Goal: Use online tool/utility: Utilize a website feature to perform a specific function

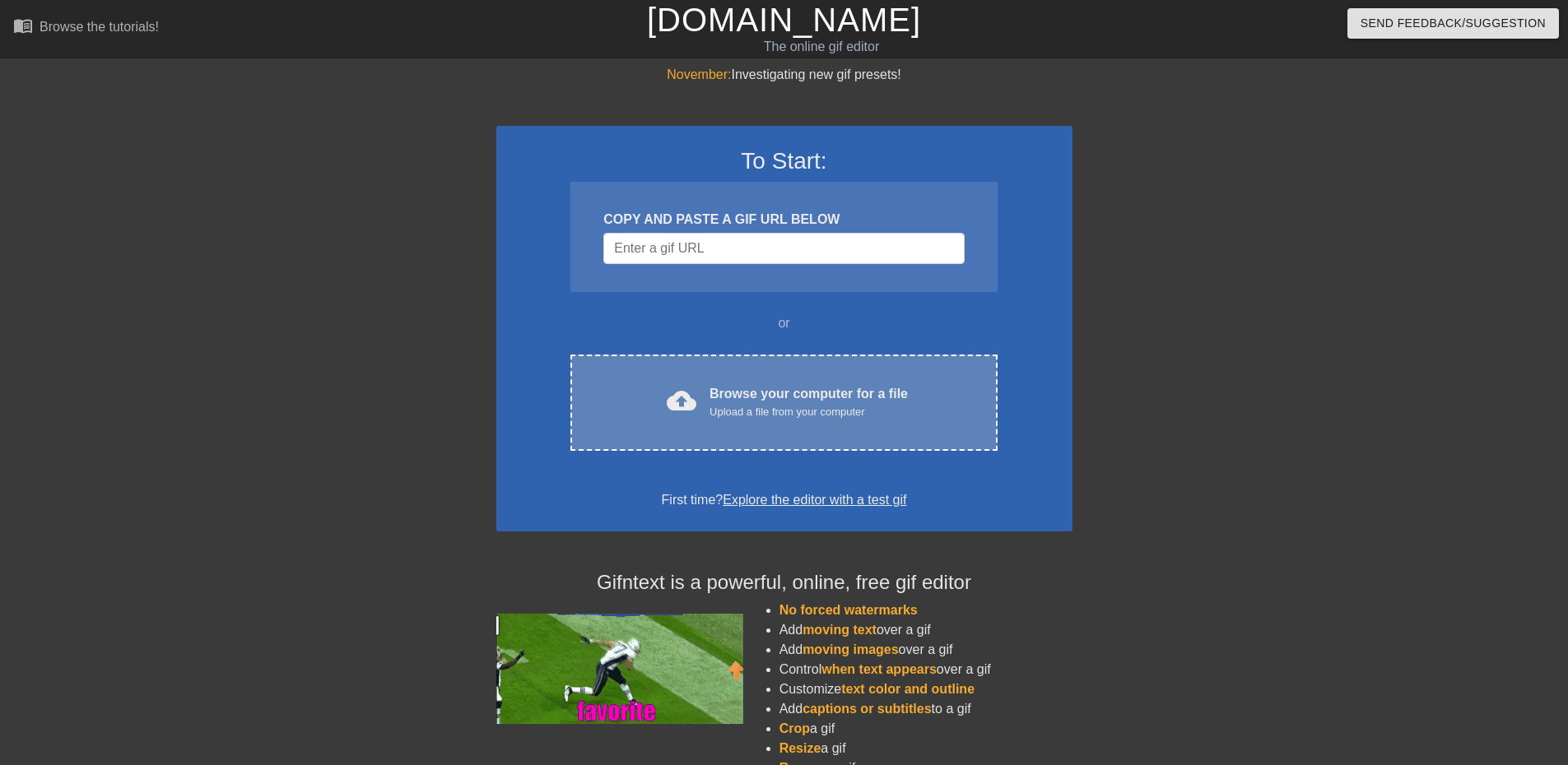
click at [756, 389] on div "Browse your computer for a file Upload a file from your computer" at bounding box center [808, 403] width 198 height 36
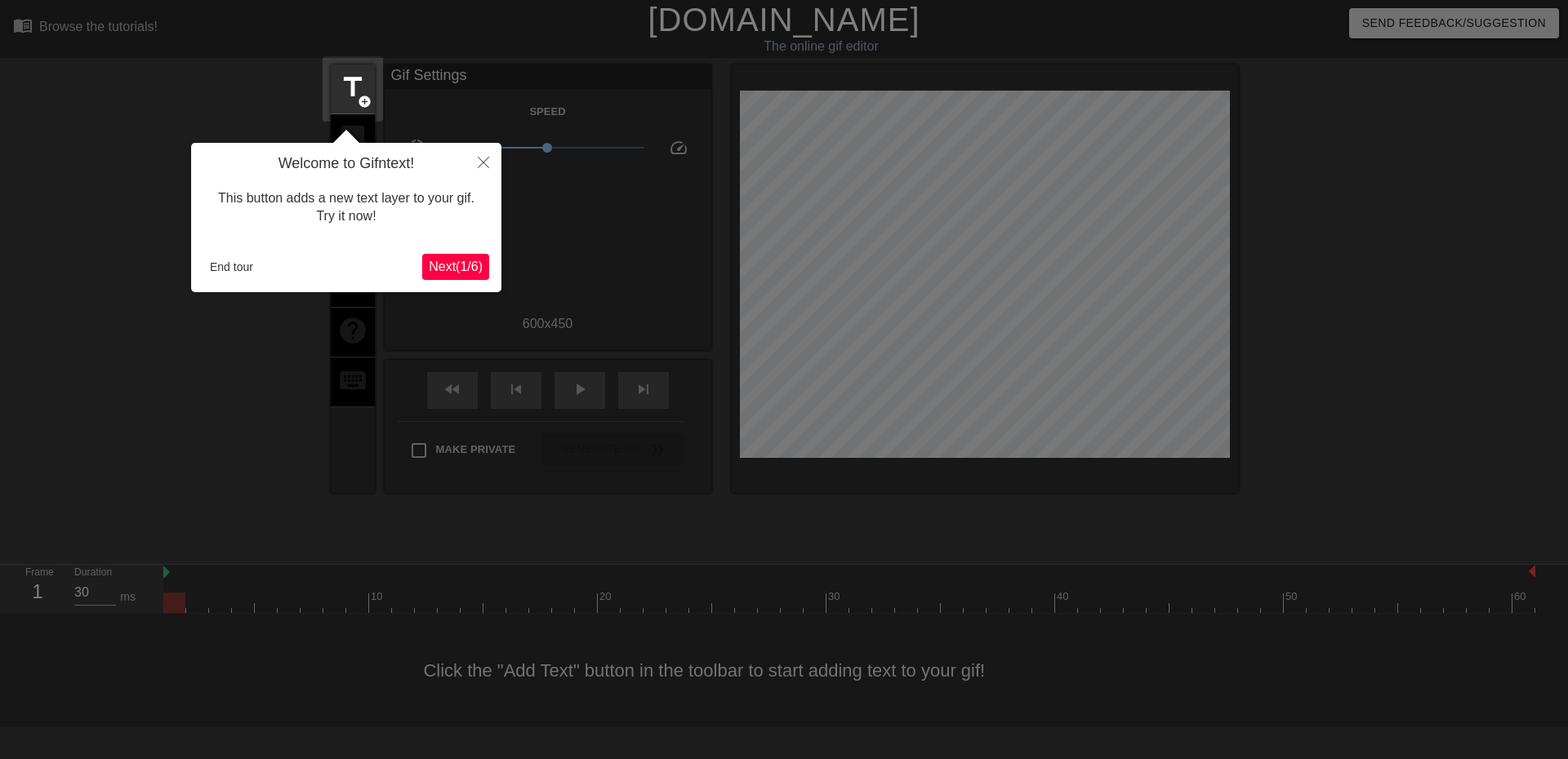
click at [303, 355] on div at bounding box center [784, 379] width 1568 height 759
click at [492, 158] on button "Close" at bounding box center [483, 162] width 36 height 38
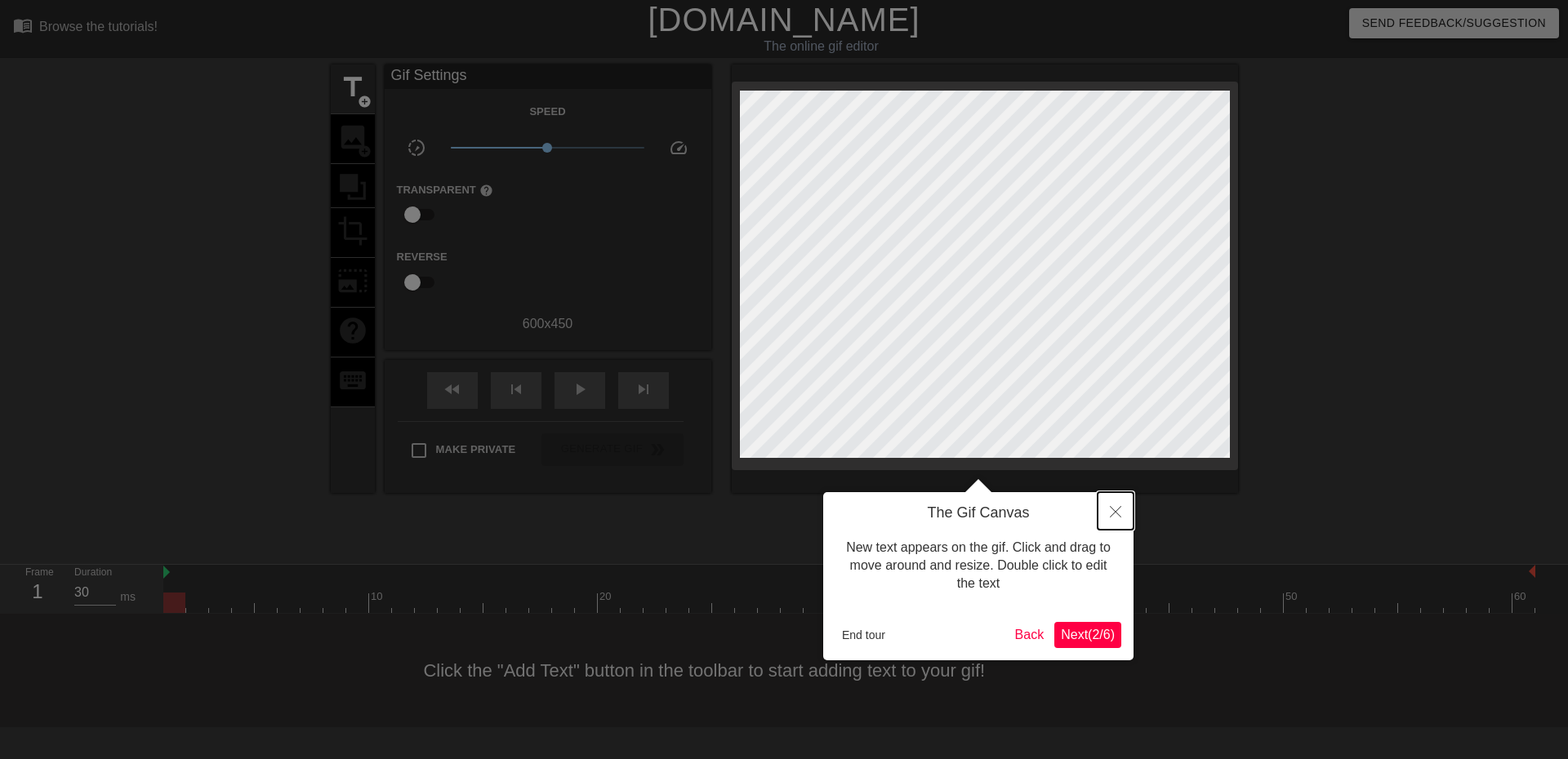
click at [1113, 521] on button "Close" at bounding box center [1116, 511] width 36 height 38
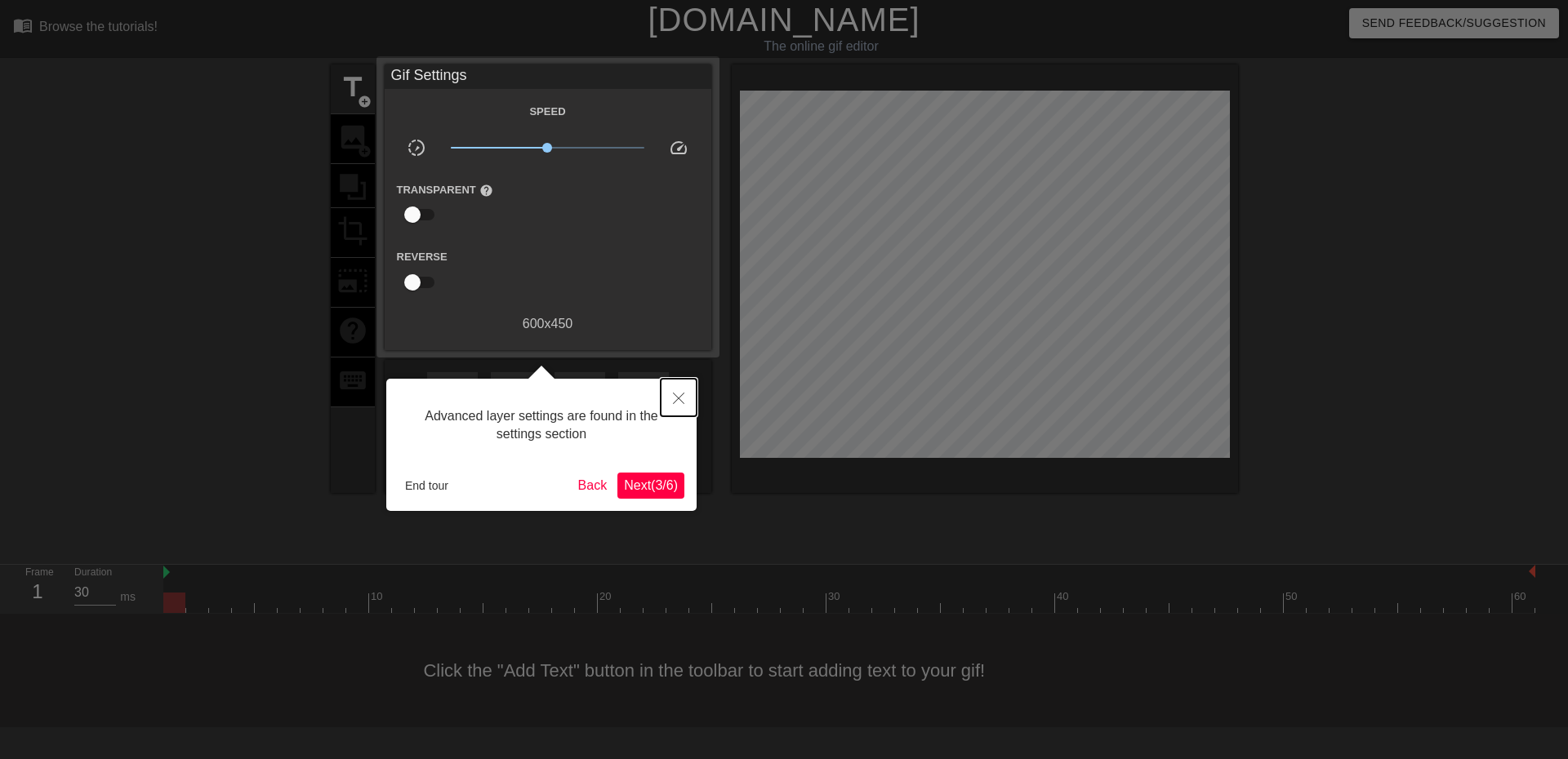
click at [678, 401] on icon "Close" at bounding box center [678, 398] width 12 height 12
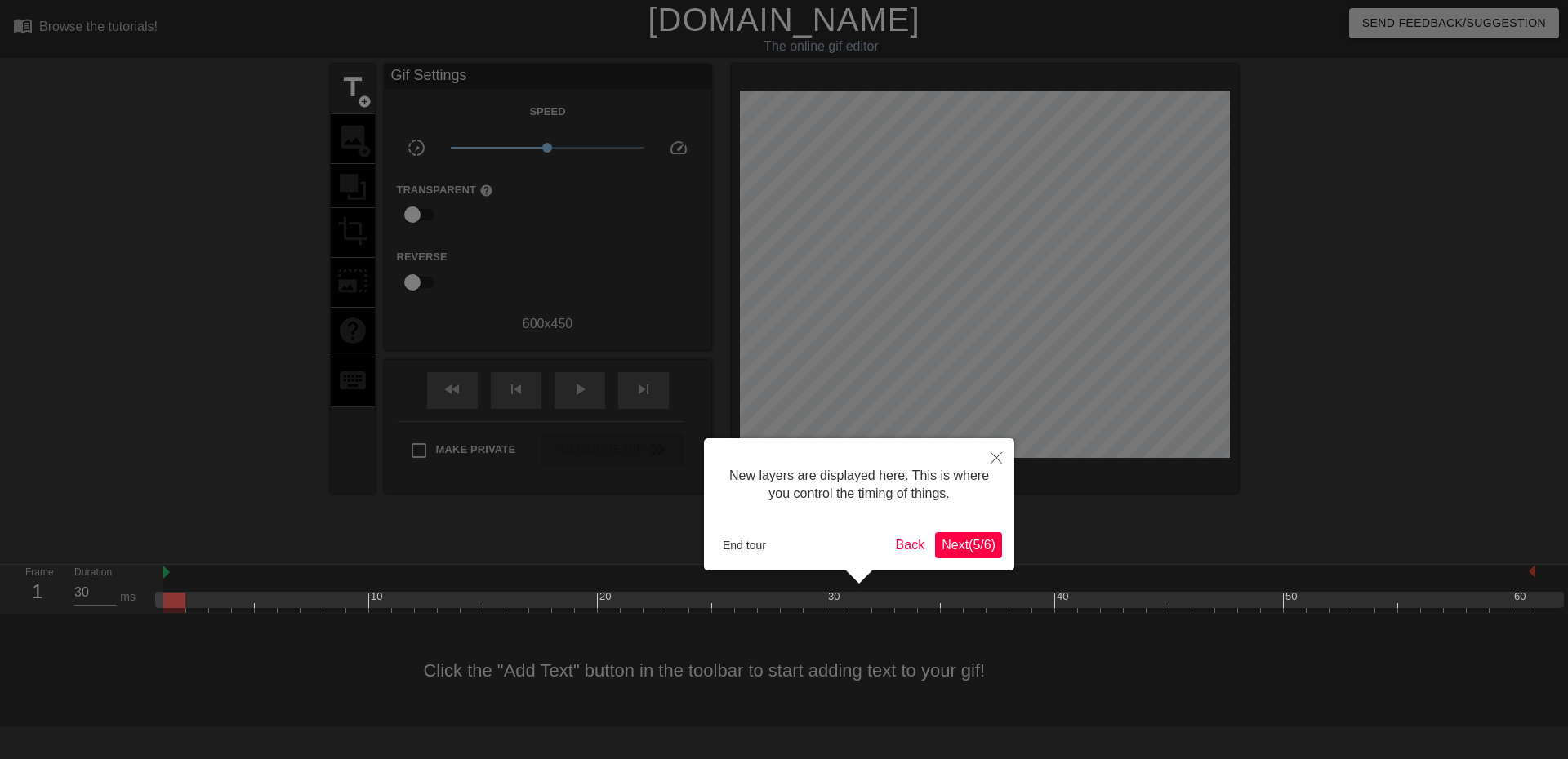
click at [973, 534] on button "Next ( 5 / 6 )" at bounding box center [969, 545] width 67 height 26
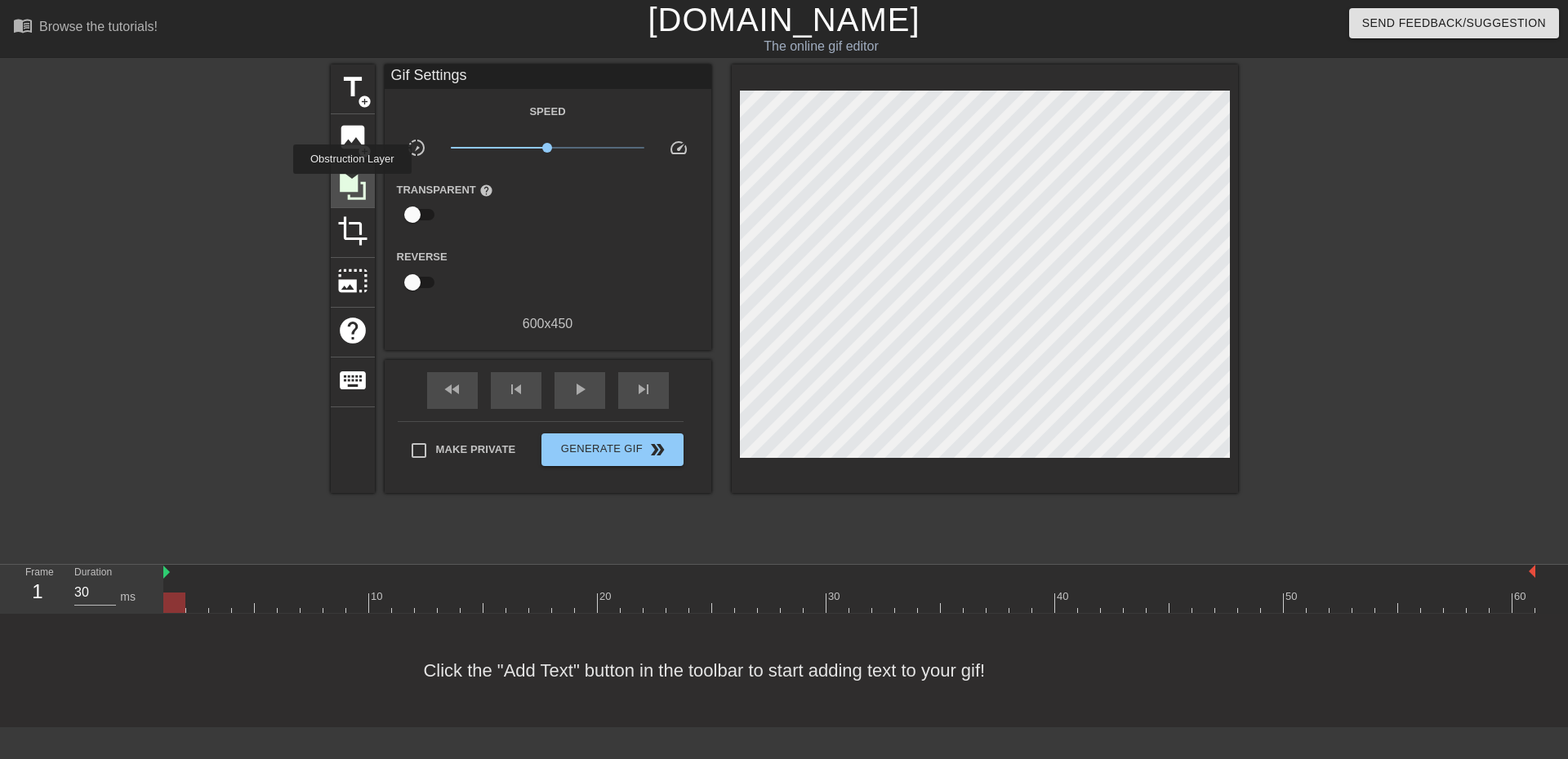
click at [352, 185] on icon at bounding box center [352, 187] width 26 height 26
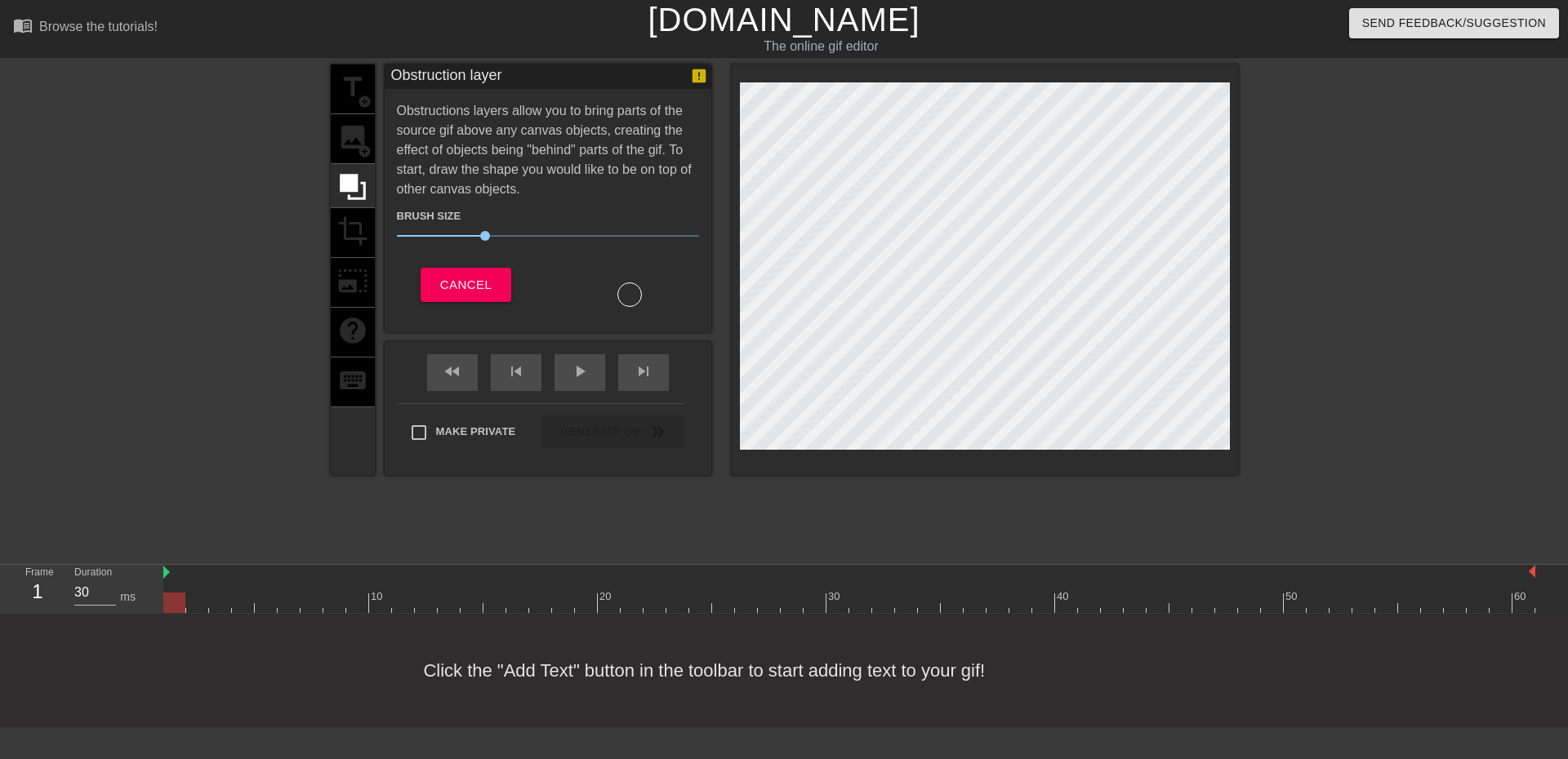
click at [355, 230] on div "title add_circle image add_circle crop photo_size_select_large help keyboard" at bounding box center [352, 269] width 44 height 410
click at [464, 269] on button "Cancel" at bounding box center [465, 285] width 91 height 34
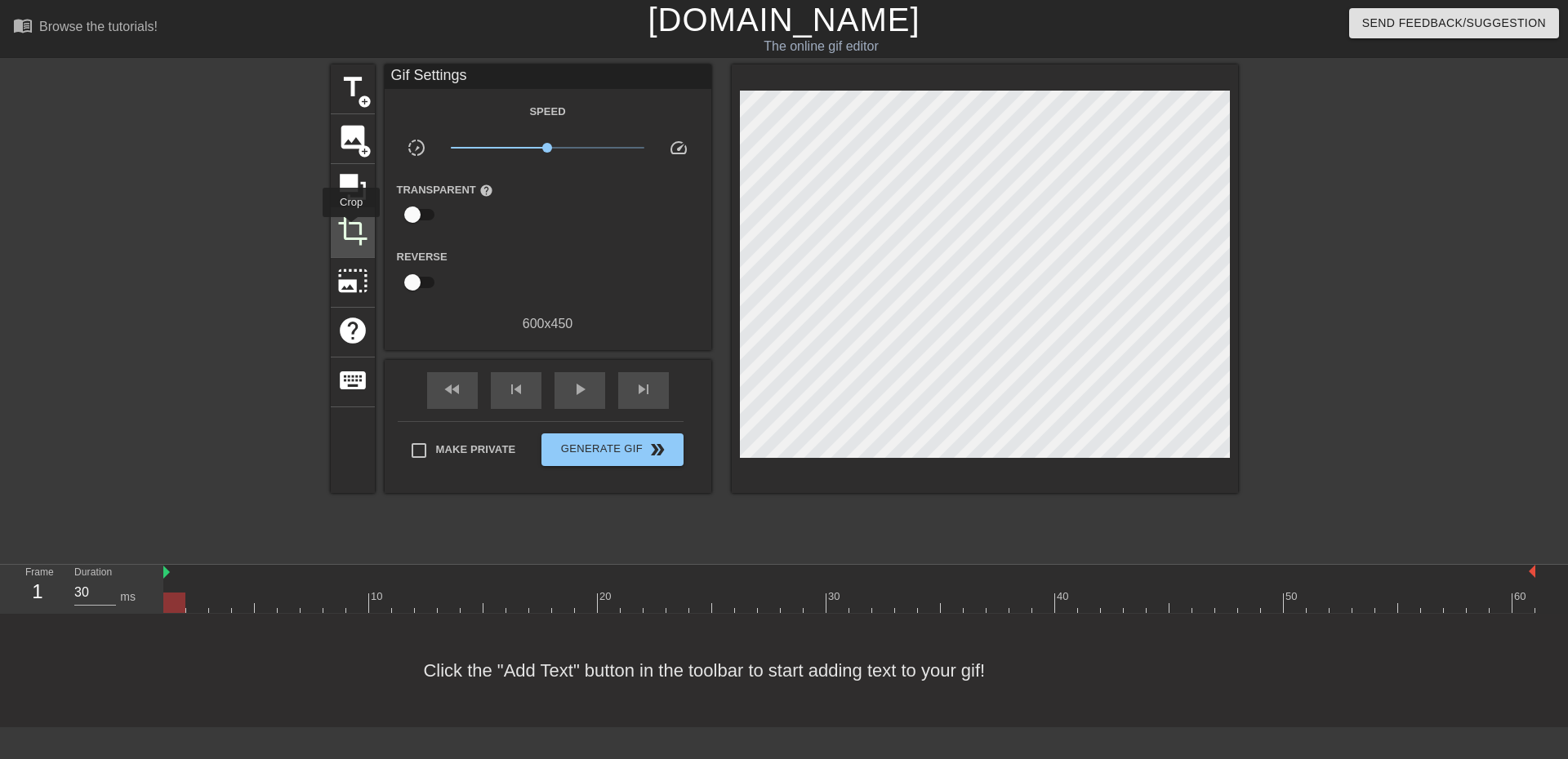
click at [351, 229] on span "crop" at bounding box center [352, 231] width 31 height 31
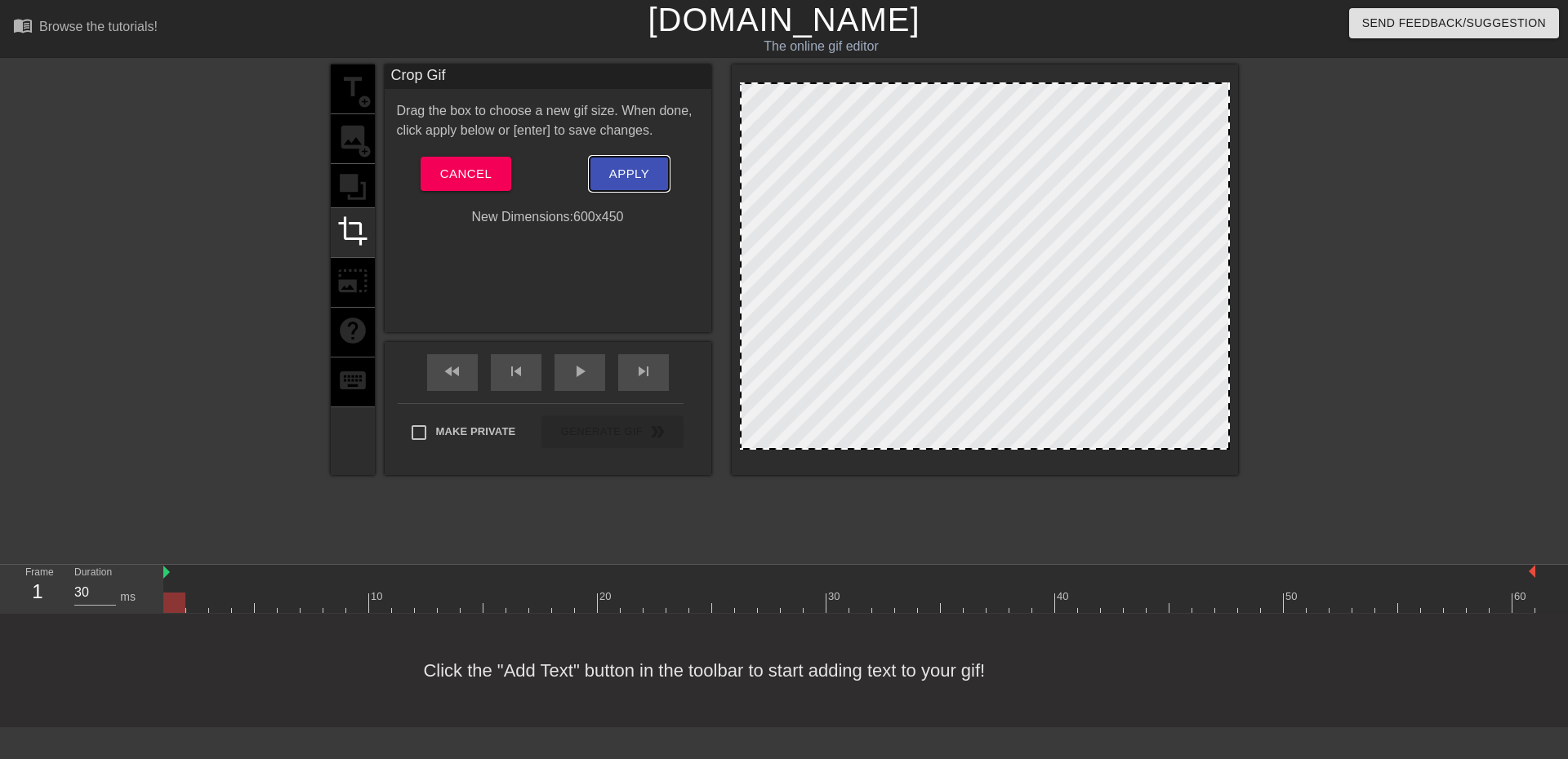
click at [606, 167] on button "Apply" at bounding box center [629, 174] width 79 height 34
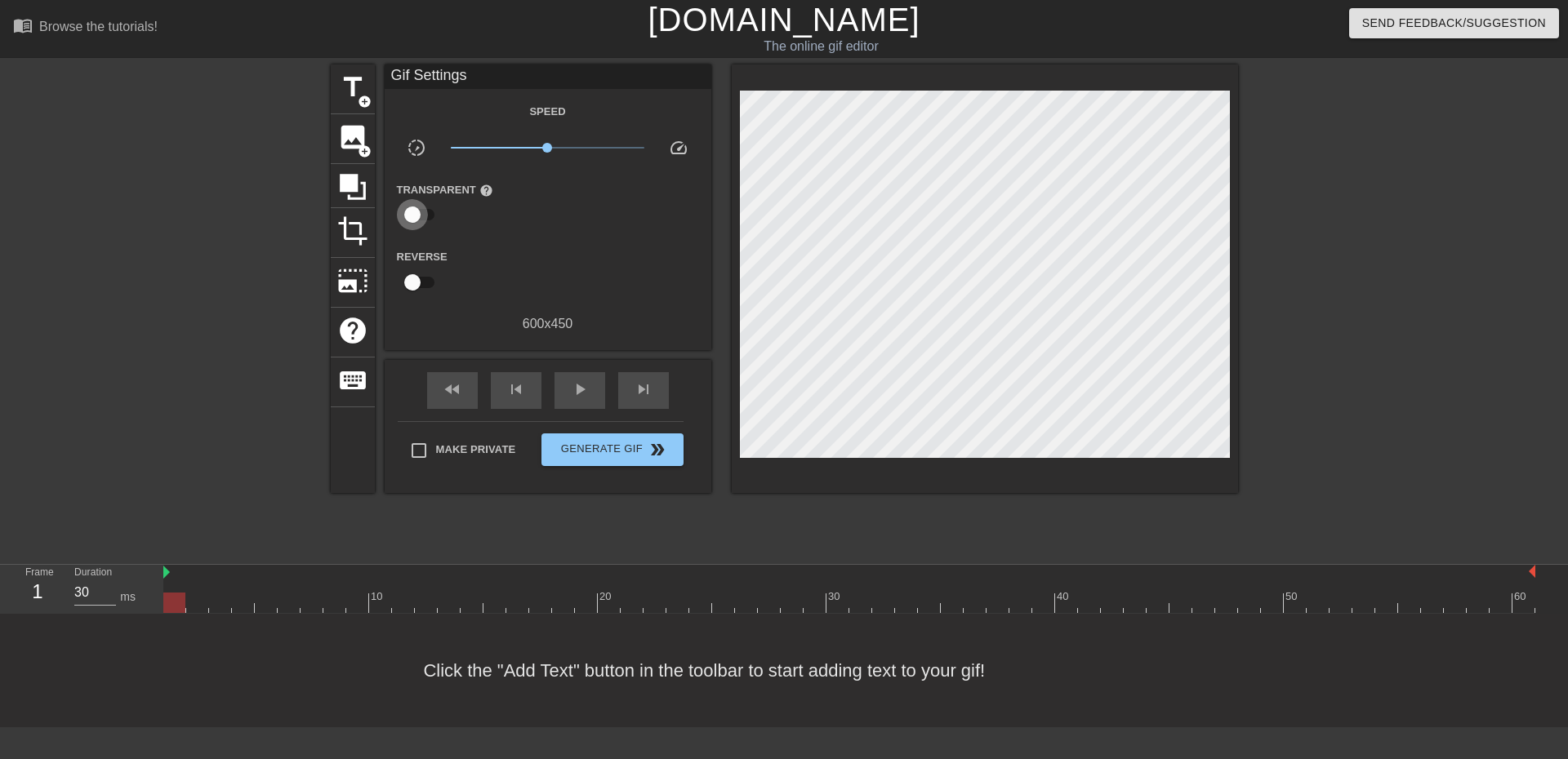
click at [416, 211] on input "checkbox" at bounding box center [412, 215] width 93 height 31
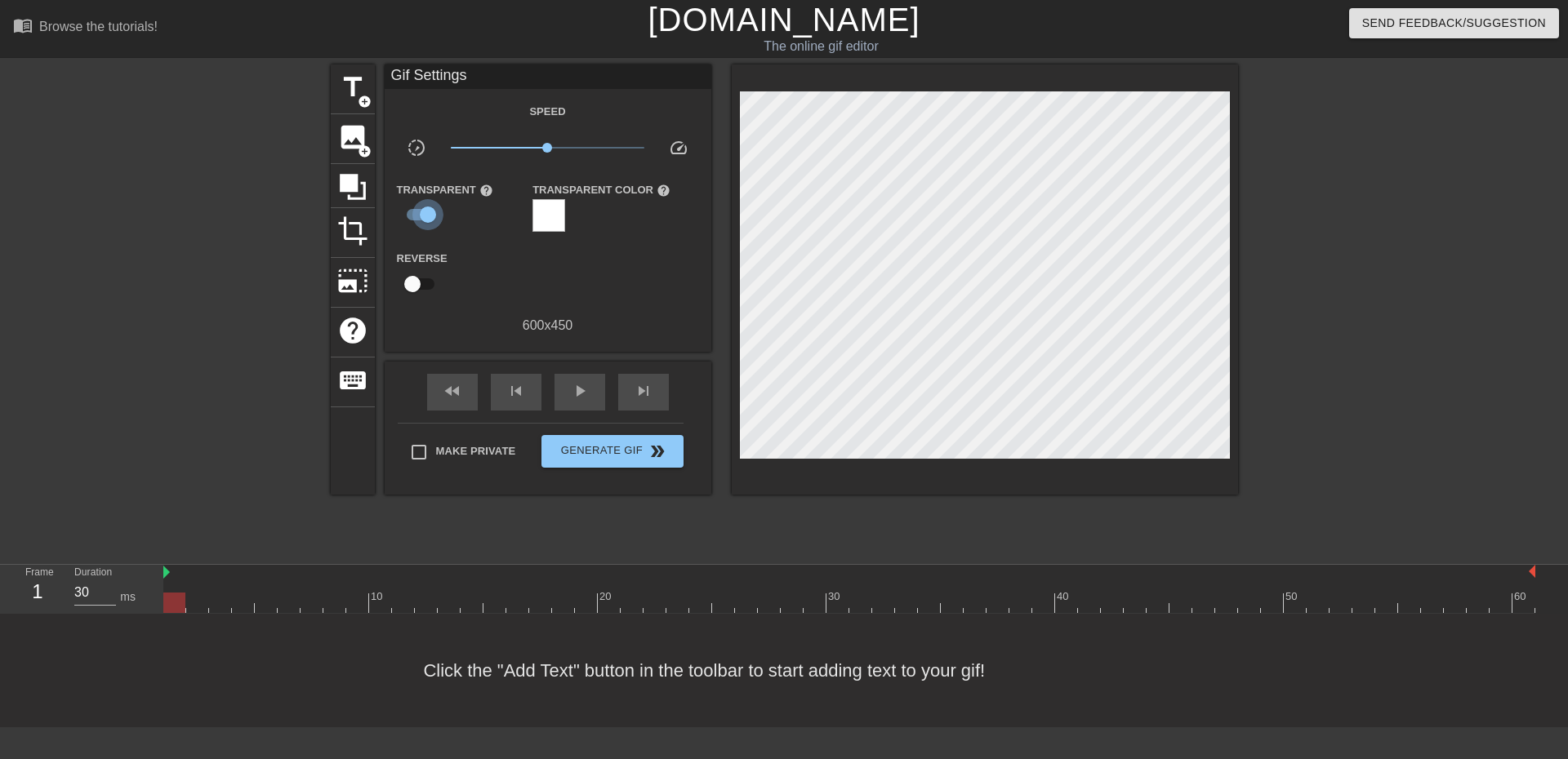
click at [416, 211] on input "checkbox" at bounding box center [429, 215] width 93 height 31
checkbox input "false"
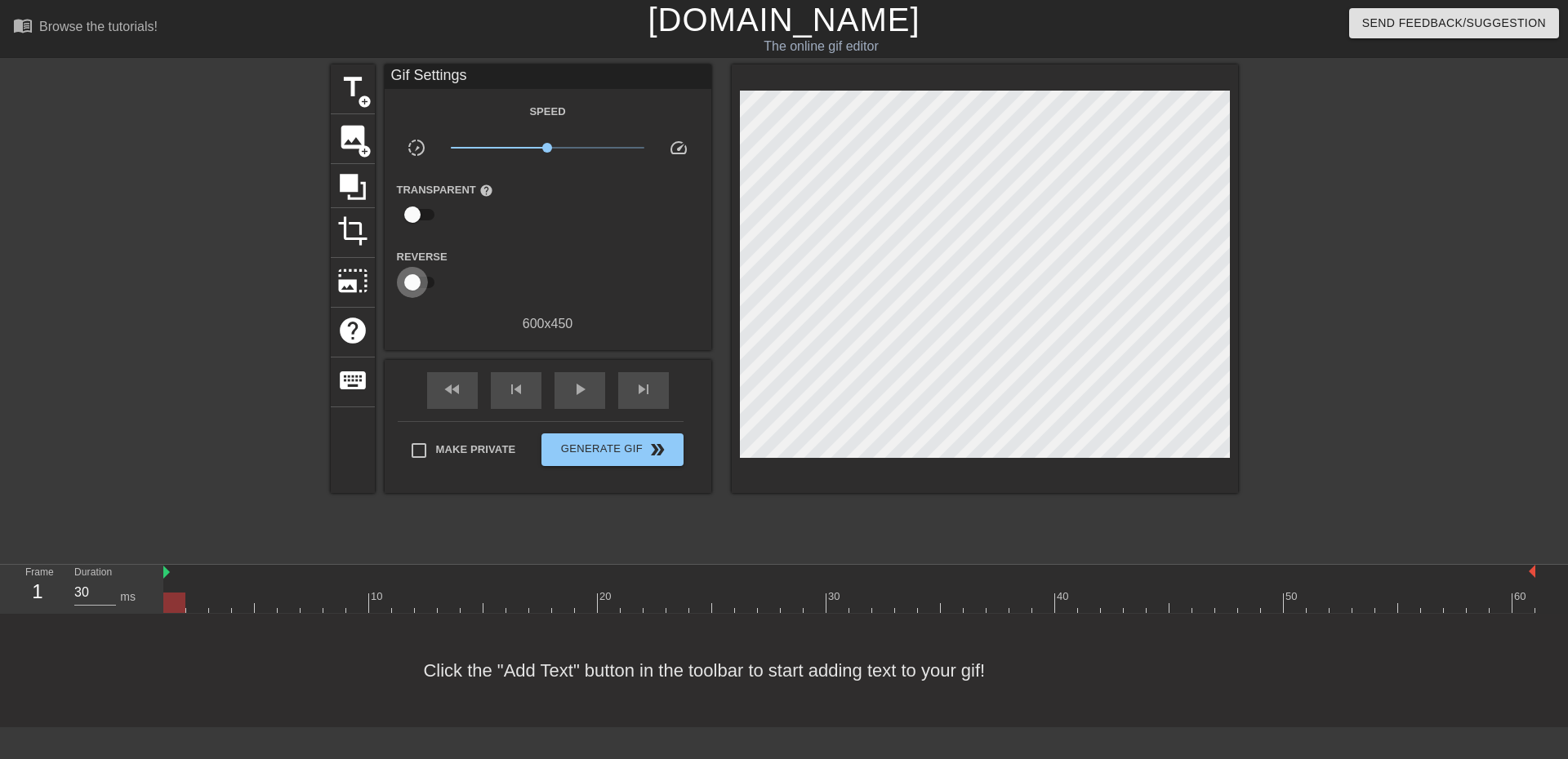
click at [419, 274] on input "checkbox" at bounding box center [412, 282] width 93 height 31
click at [419, 275] on input "checkbox" at bounding box center [429, 282] width 93 height 31
checkbox input "false"
click at [351, 236] on span "crop" at bounding box center [352, 231] width 31 height 31
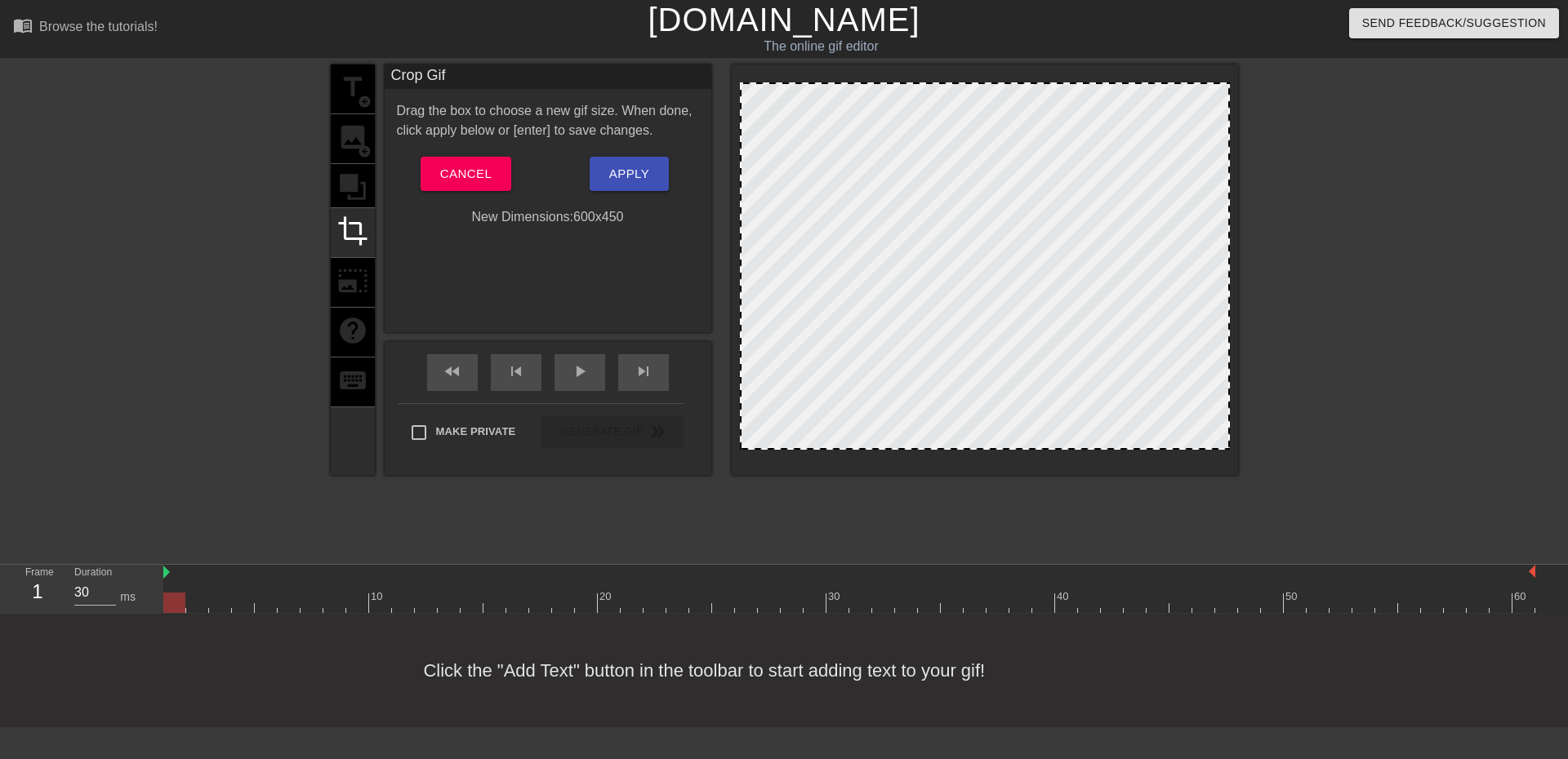
drag, startPoint x: 892, startPoint y: 219, endPoint x: 926, endPoint y: 148, distance: 78.7
click at [949, 119] on div at bounding box center [985, 266] width 490 height 367
drag, startPoint x: 895, startPoint y: 222, endPoint x: 889, endPoint y: 211, distance: 12.5
click at [890, 211] on div at bounding box center [985, 266] width 490 height 367
click at [889, 215] on div at bounding box center [985, 266] width 490 height 367
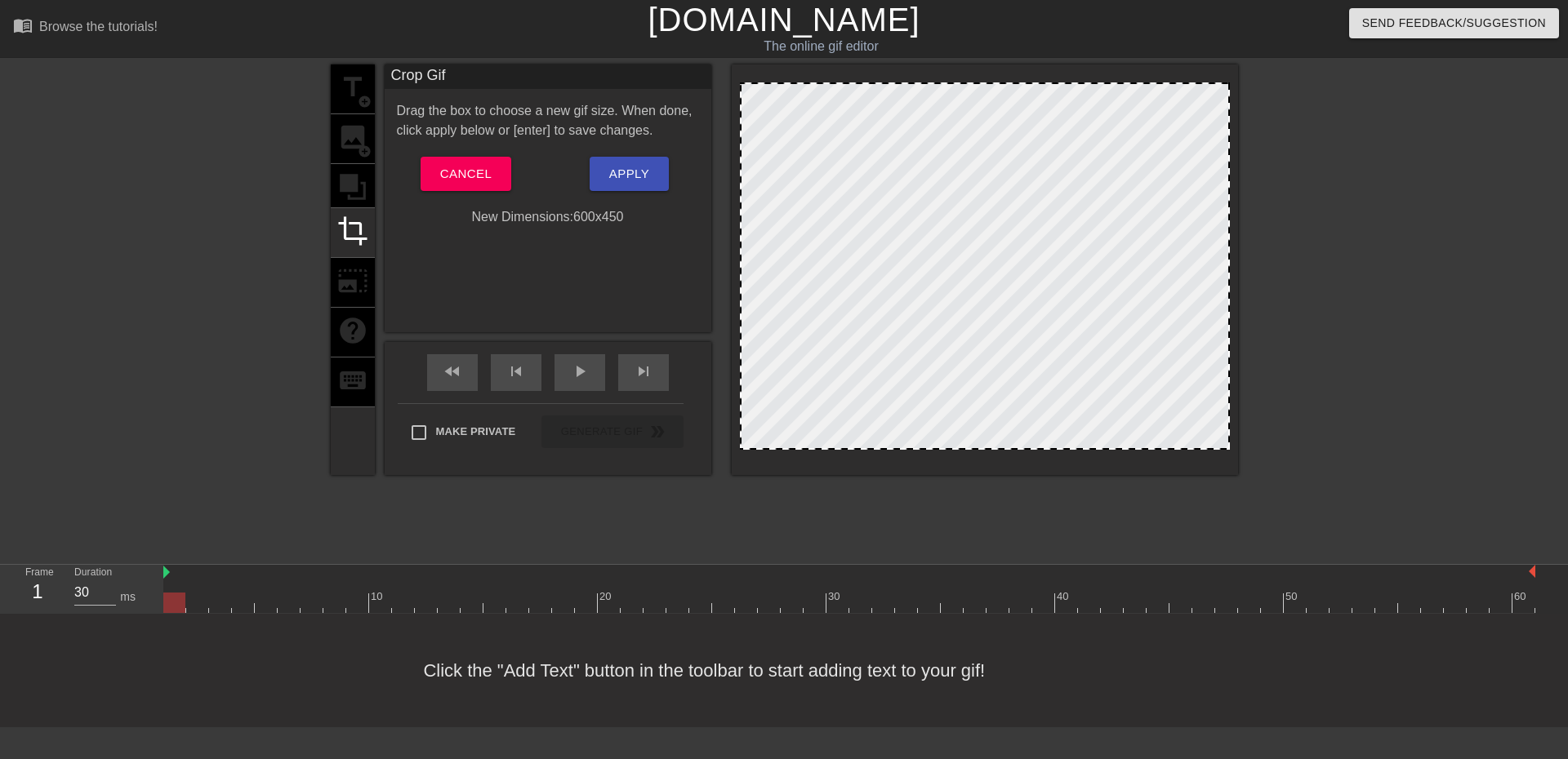
drag, startPoint x: 901, startPoint y: 252, endPoint x: 897, endPoint y: 244, distance: 8.9
click at [897, 244] on div at bounding box center [985, 266] width 490 height 367
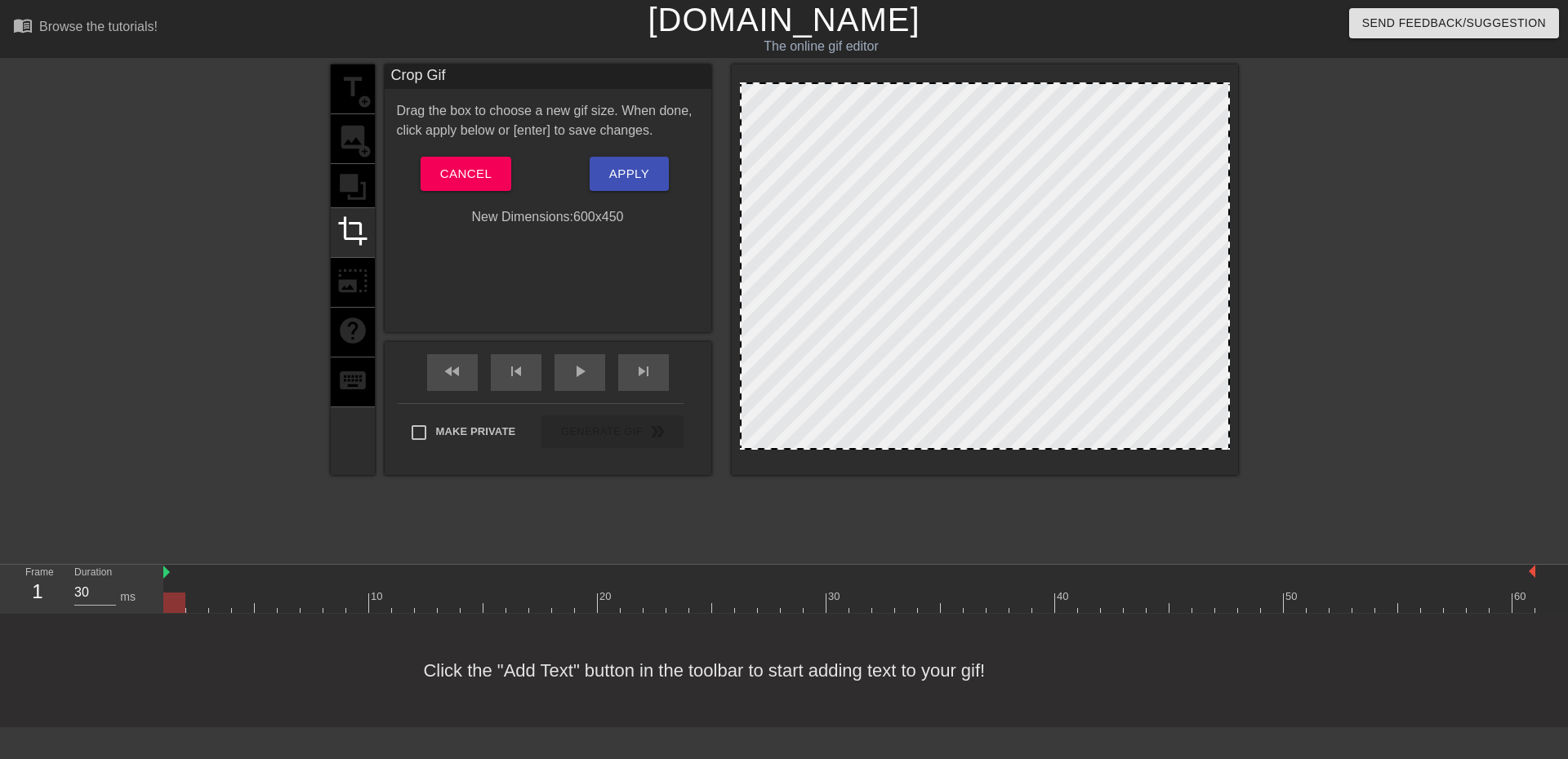
click at [897, 244] on div at bounding box center [985, 266] width 490 height 367
drag, startPoint x: 897, startPoint y: 244, endPoint x: 853, endPoint y: 238, distance: 44.4
click at [895, 244] on div at bounding box center [985, 266] width 490 height 367
click at [490, 266] on div "Crop Gif Drag the box to choose a new gif size. When done, click apply below or…" at bounding box center [548, 199] width 327 height 268
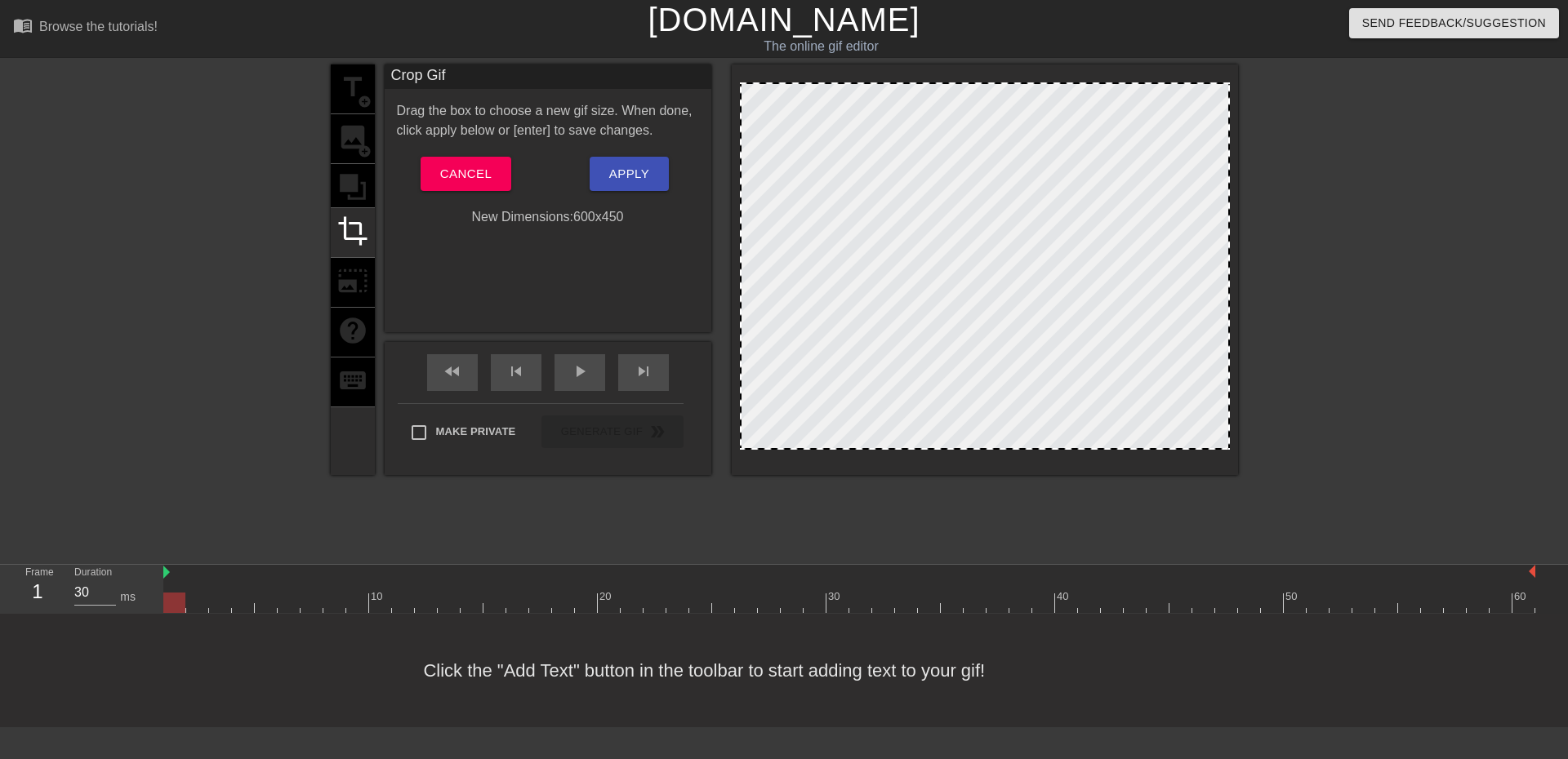
click at [490, 266] on div "Crop Gif Drag the box to choose a new gif size. When done, click apply below or…" at bounding box center [548, 199] width 327 height 268
click at [356, 230] on span "crop" at bounding box center [352, 231] width 31 height 31
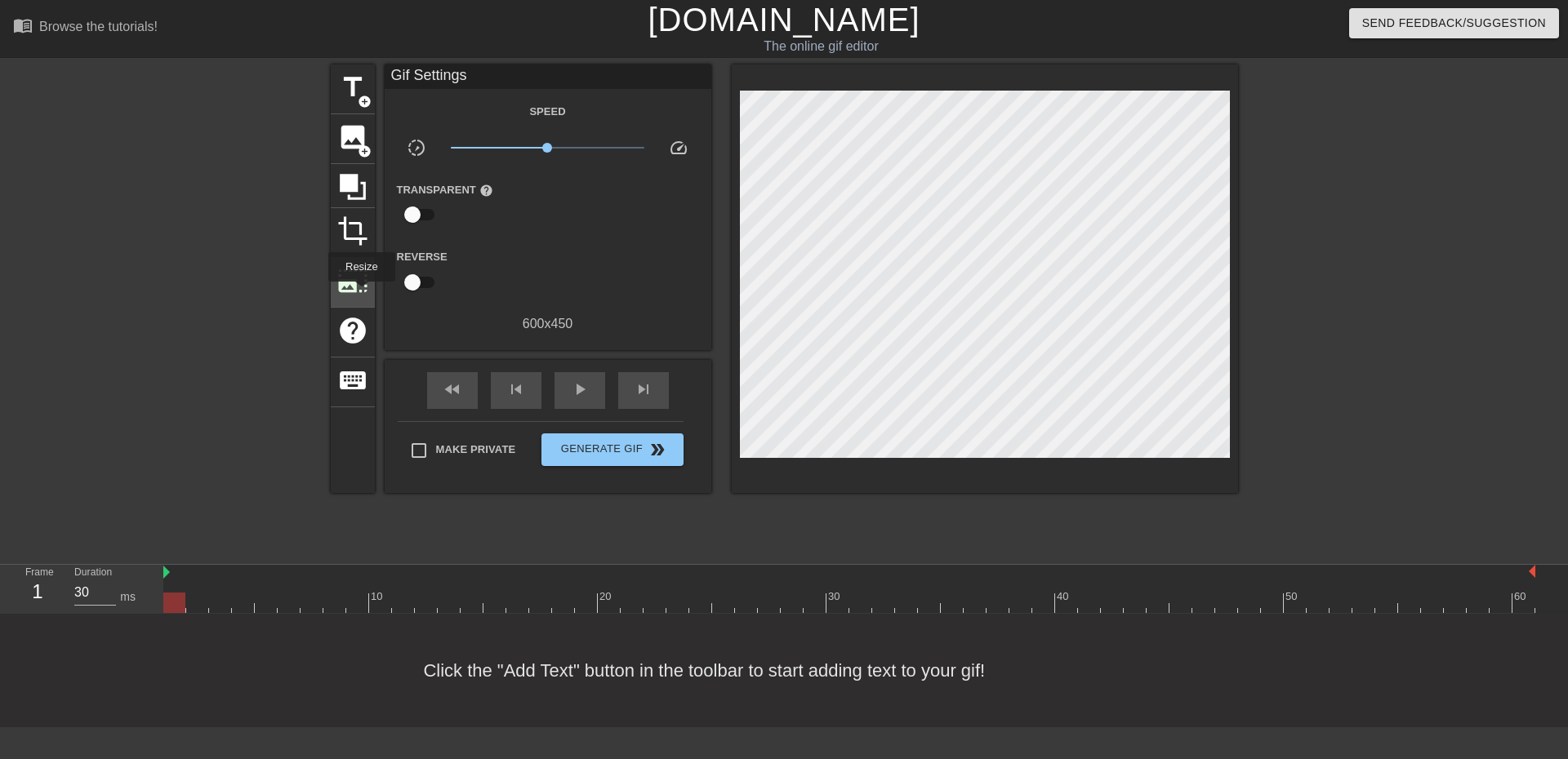
click at [360, 293] on span "photo_size_select_large" at bounding box center [352, 280] width 31 height 31
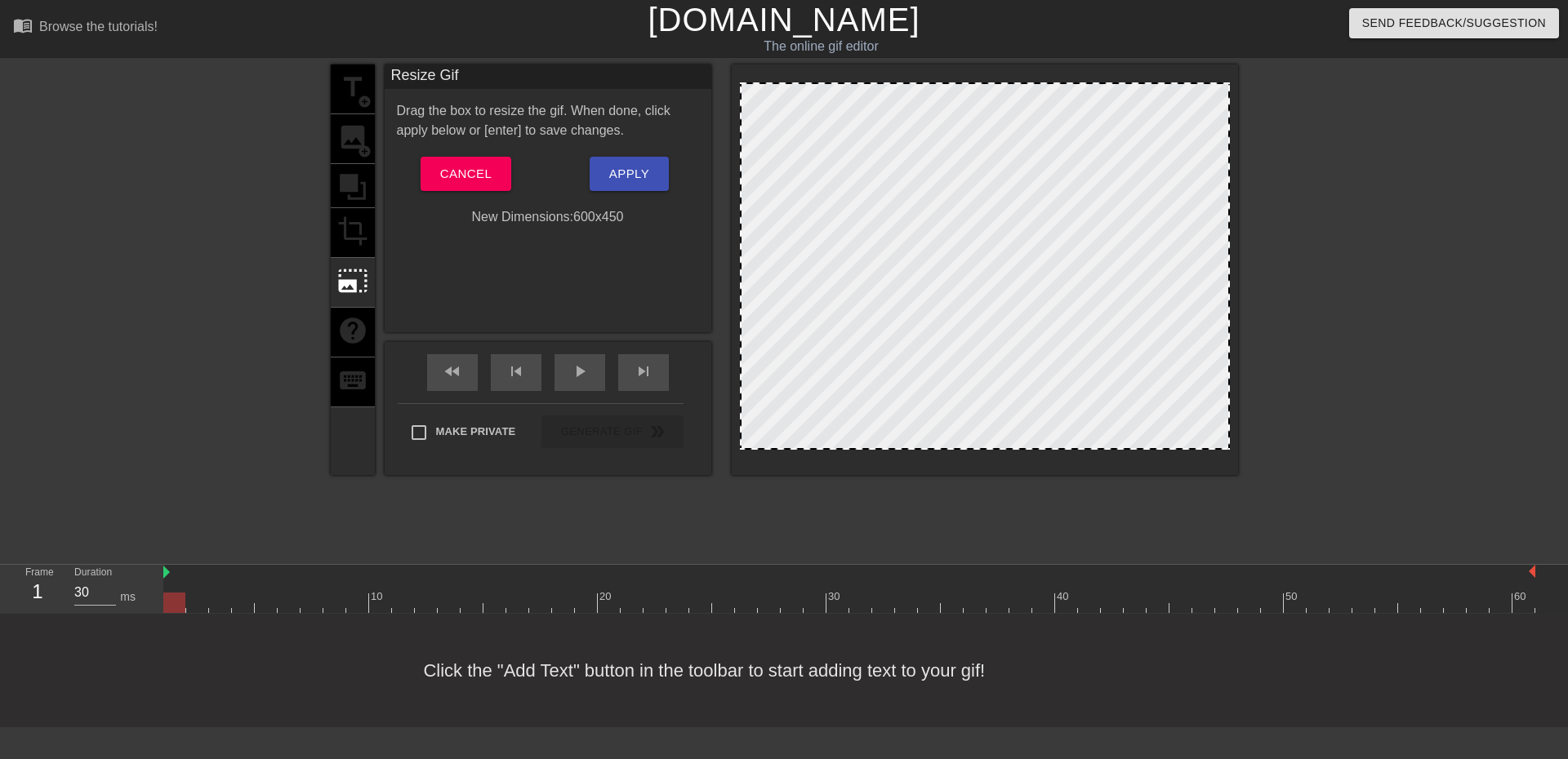
drag, startPoint x: 320, startPoint y: 252, endPoint x: 339, endPoint y: 232, distance: 27.6
click at [323, 250] on div "title add_circle image add_circle crop photo_size_select_large help keyboard Re…" at bounding box center [784, 309] width 1568 height 490
click at [344, 225] on div "title add_circle image add_circle crop photo_size_select_large help keyboard" at bounding box center [352, 269] width 44 height 410
drag, startPoint x: 345, startPoint y: 225, endPoint x: 376, endPoint y: 218, distance: 31.8
click at [355, 223] on div "title add_circle image add_circle crop photo_size_select_large help keyboard" at bounding box center [352, 269] width 44 height 410
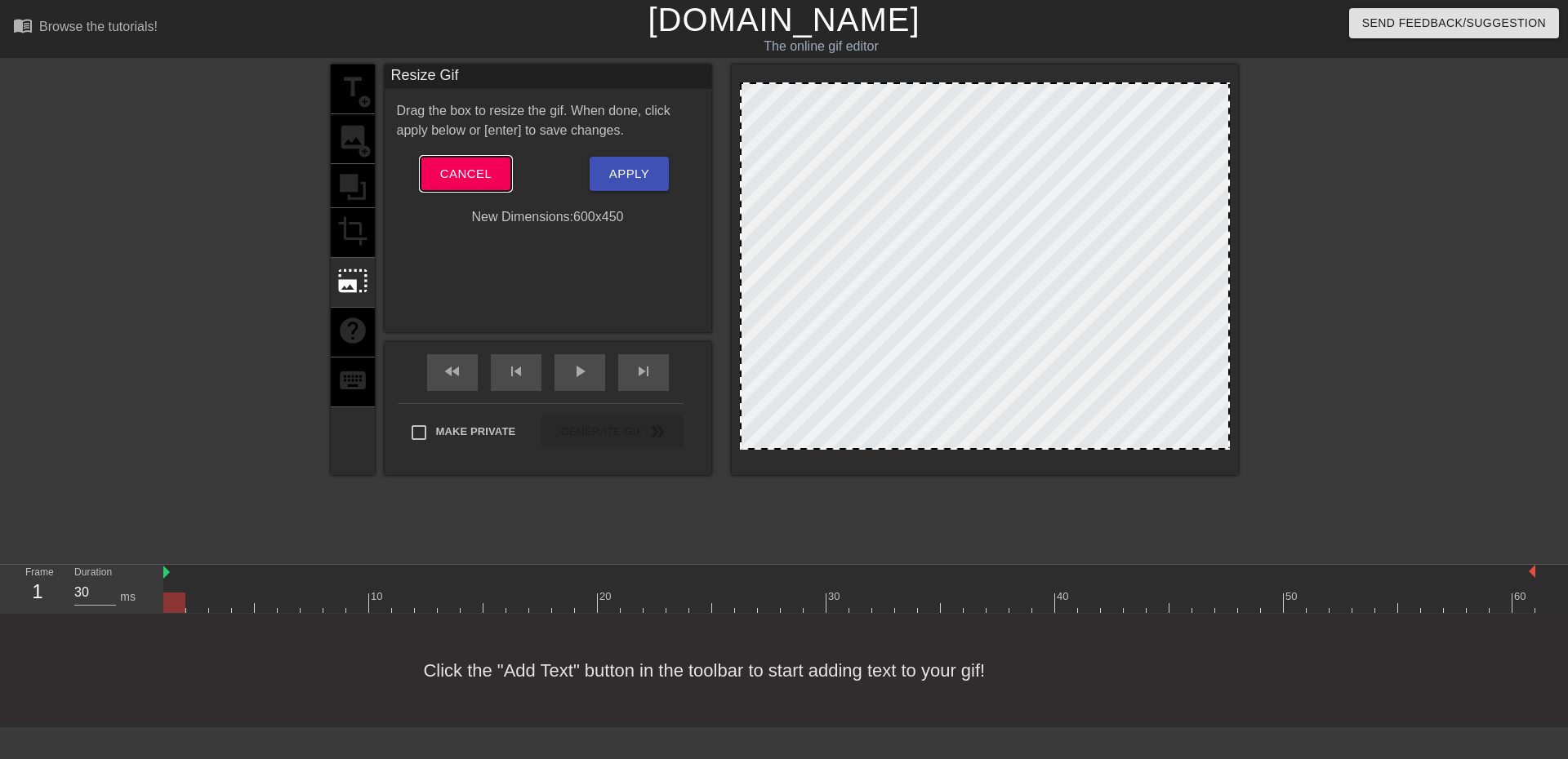
click at [460, 181] on span "Cancel" at bounding box center [465, 174] width 51 height 22
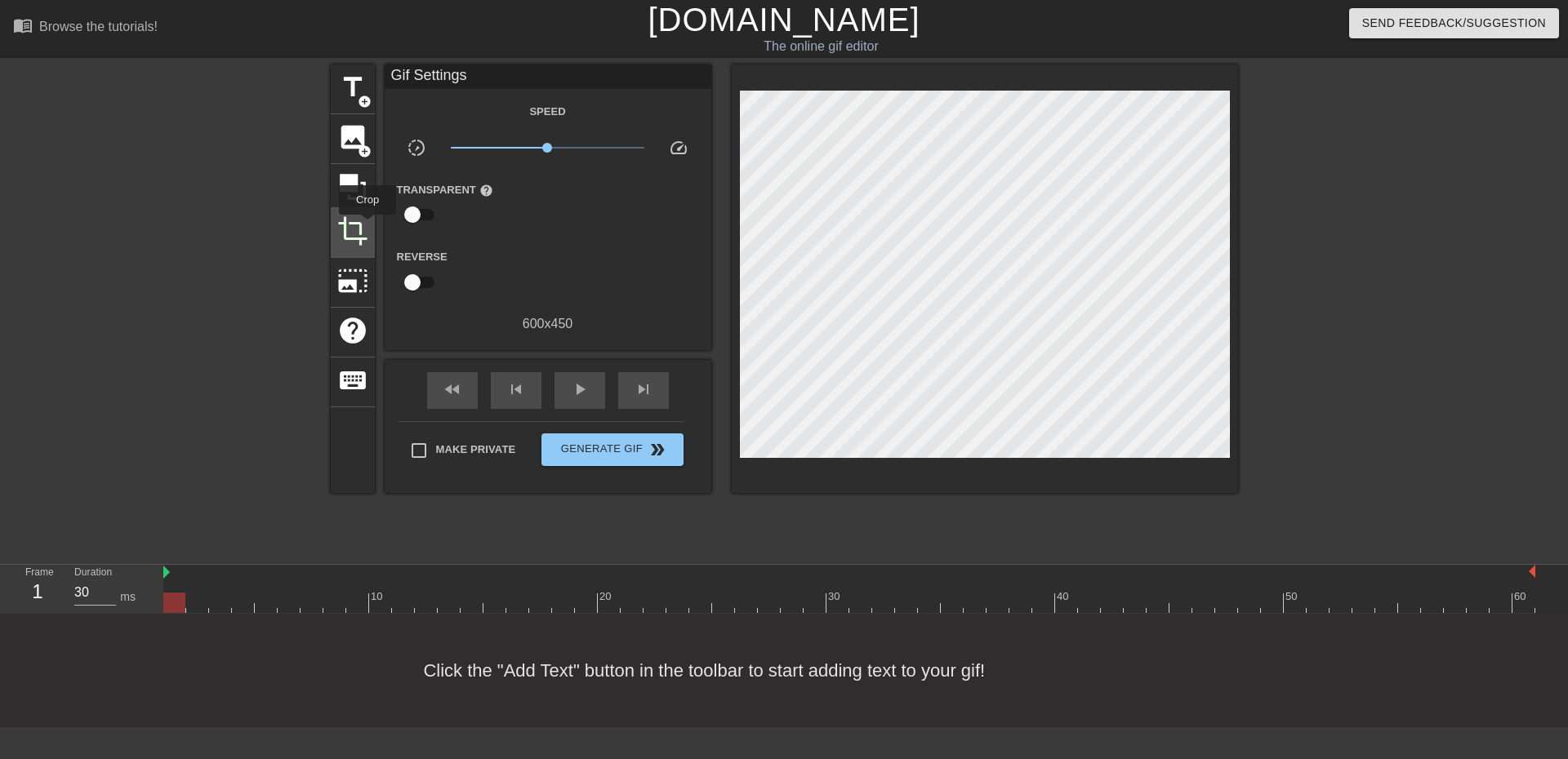
click at [368, 226] on span "crop" at bounding box center [352, 231] width 31 height 31
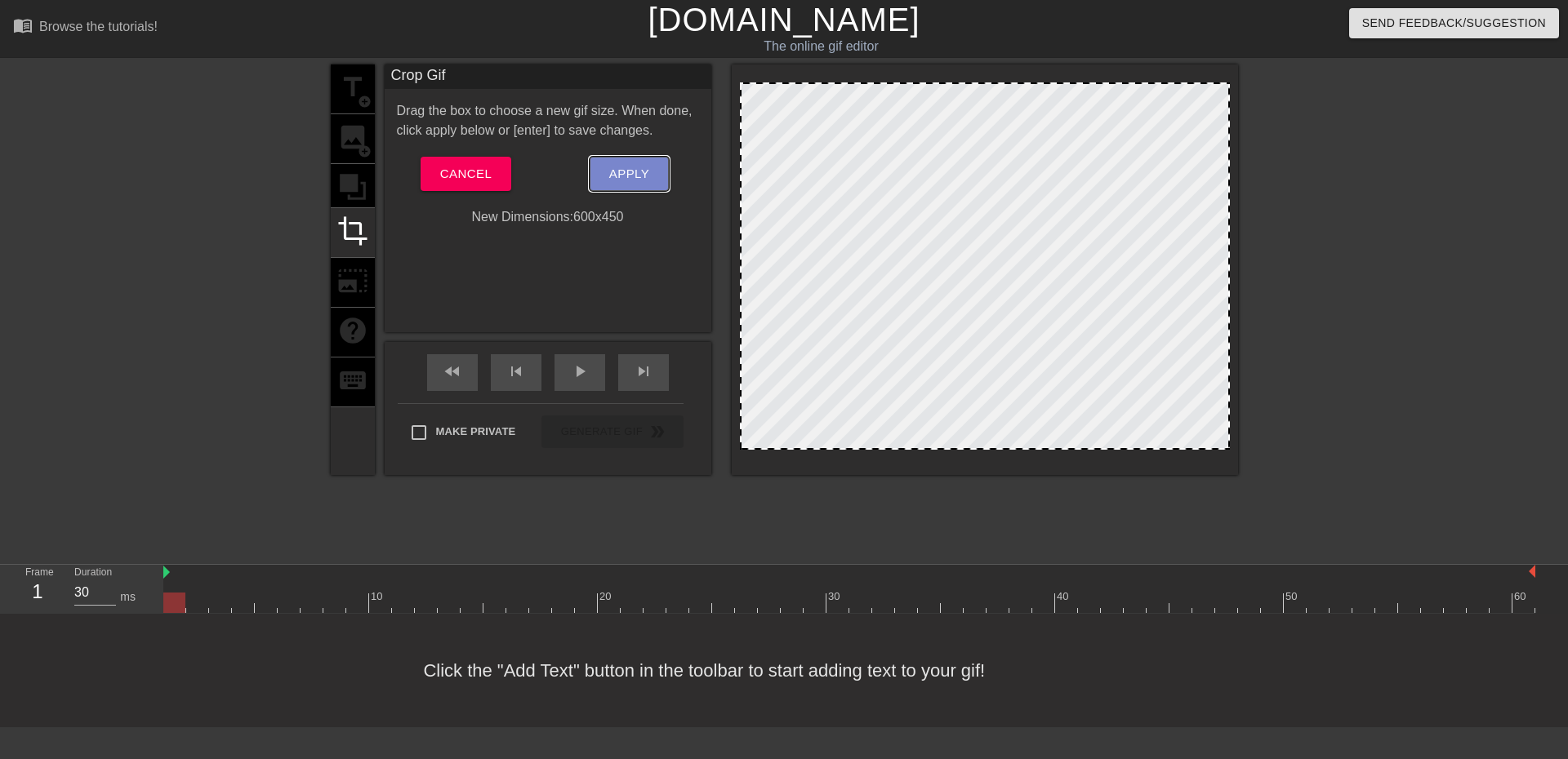
click at [618, 163] on button "Apply" at bounding box center [629, 174] width 79 height 34
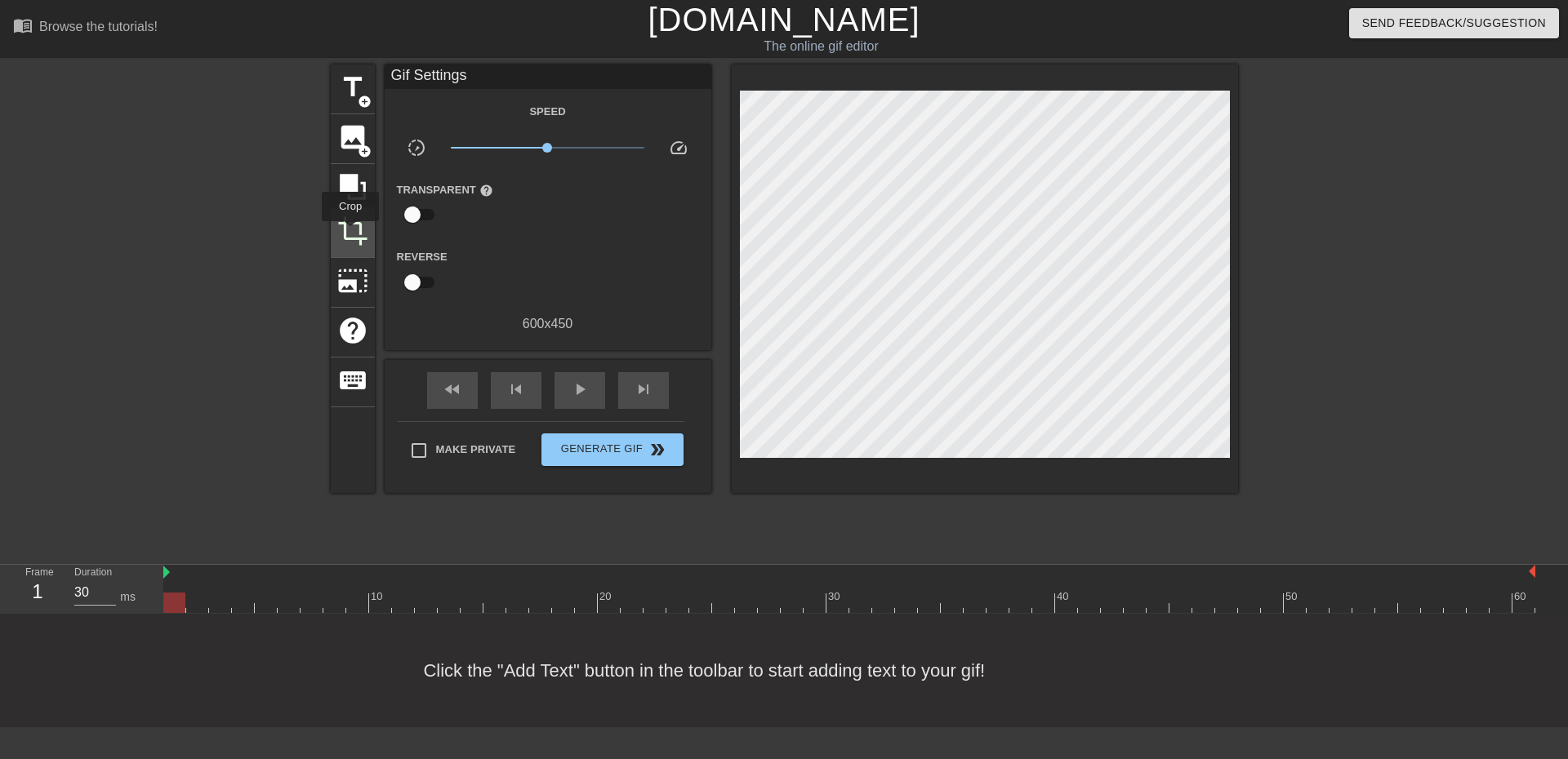
click at [350, 233] on span "crop" at bounding box center [352, 231] width 31 height 31
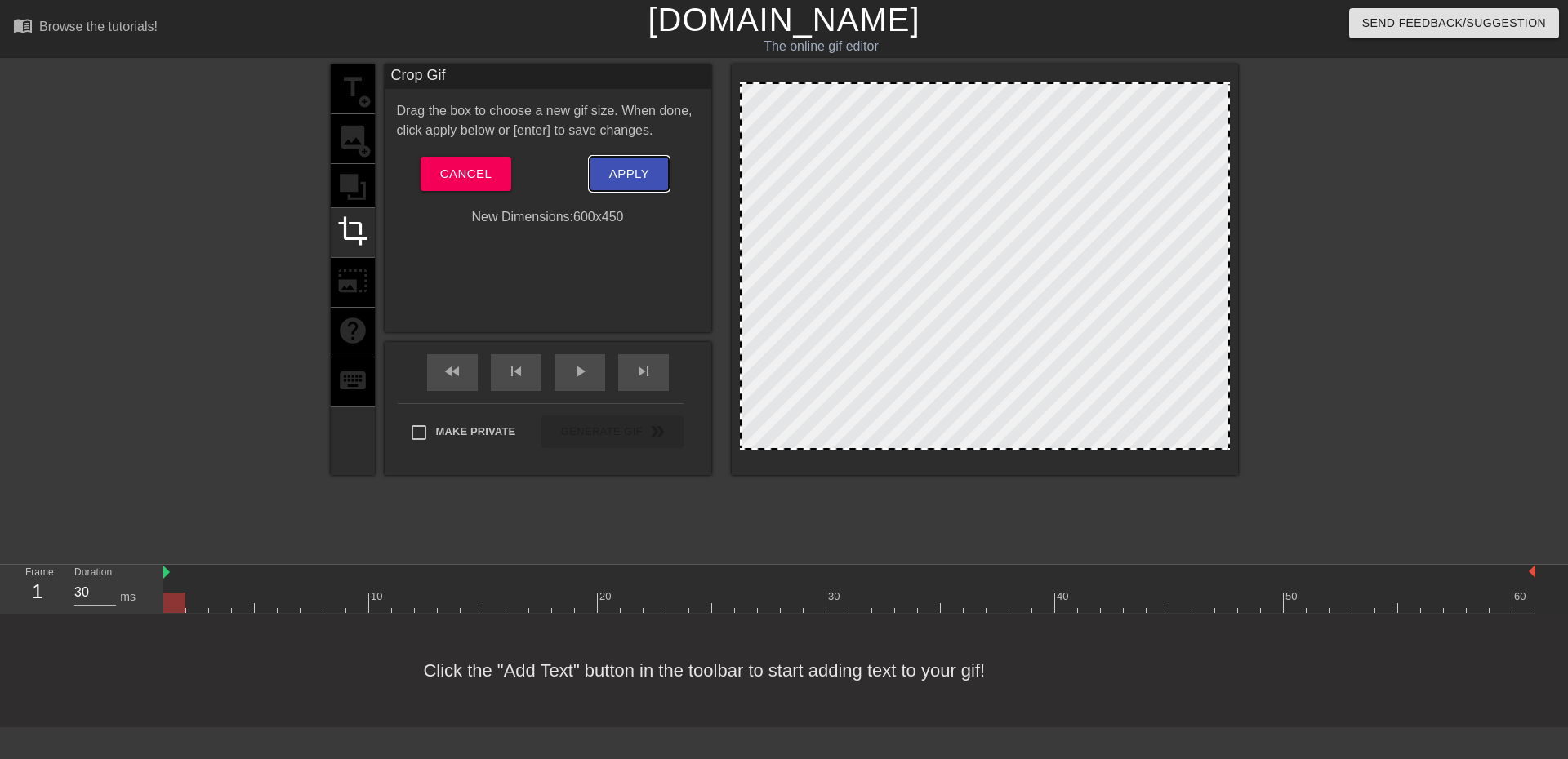
click at [635, 172] on span "Apply" at bounding box center [629, 174] width 40 height 22
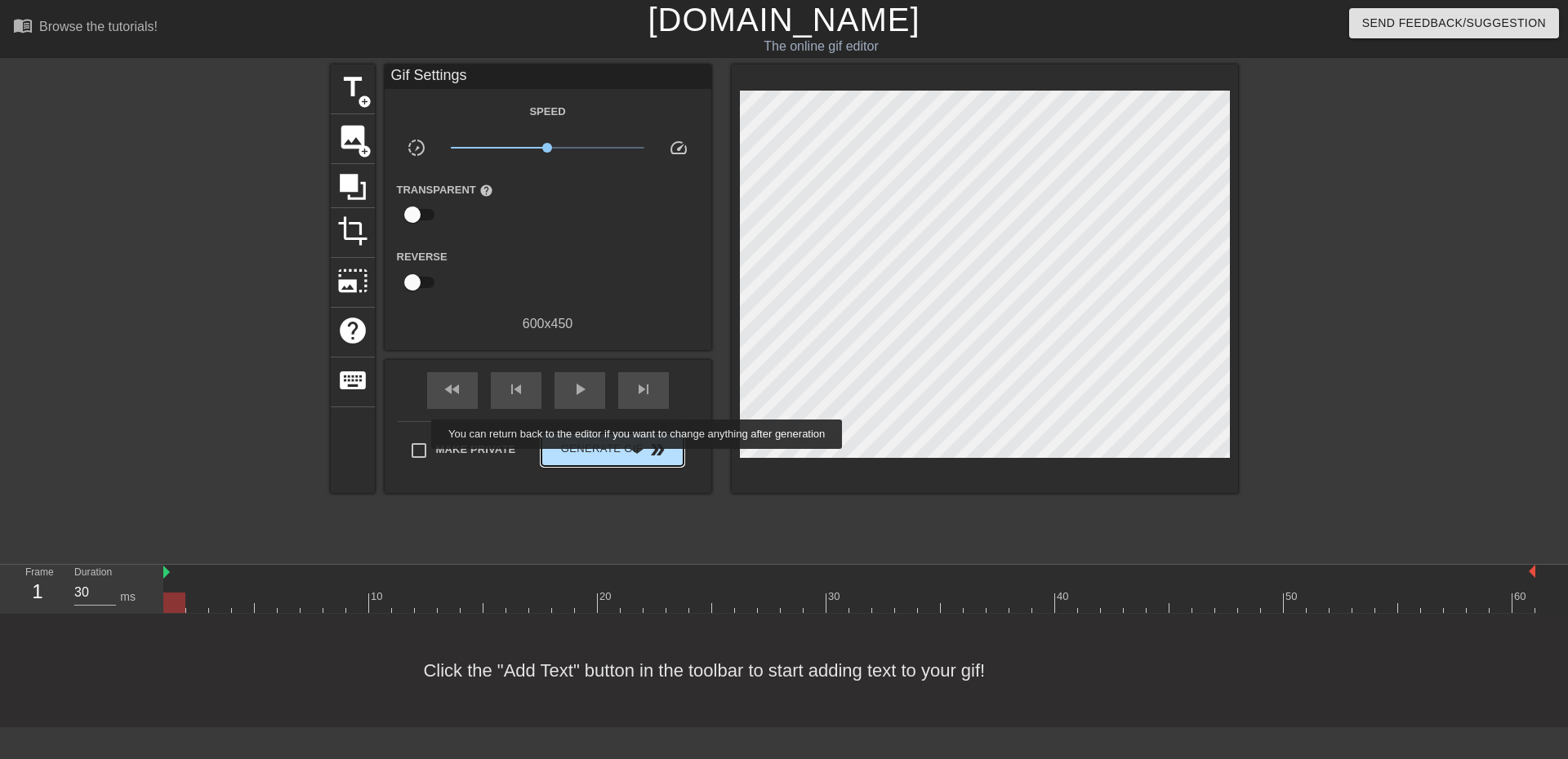
click at [639, 461] on button "Generate Gif double_arrow" at bounding box center [612, 450] width 141 height 32
